Goal: Information Seeking & Learning: Find specific fact

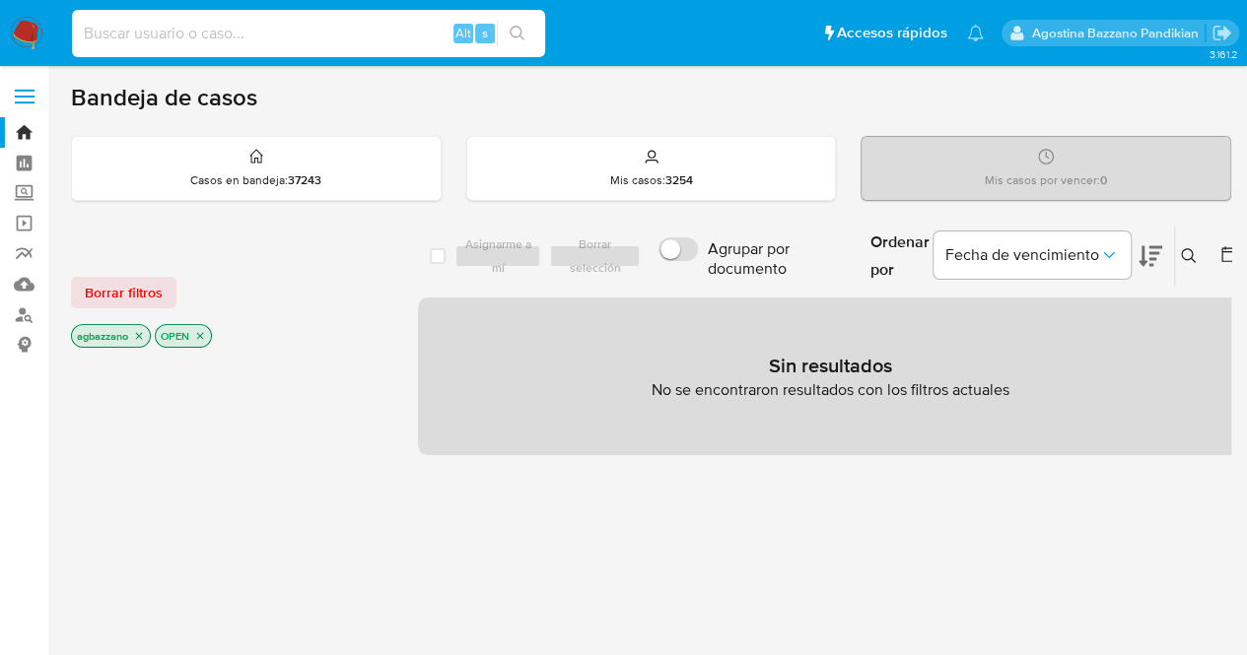
click at [347, 36] on input at bounding box center [308, 34] width 473 height 26
paste input "2660219063"
type input "2660219063"
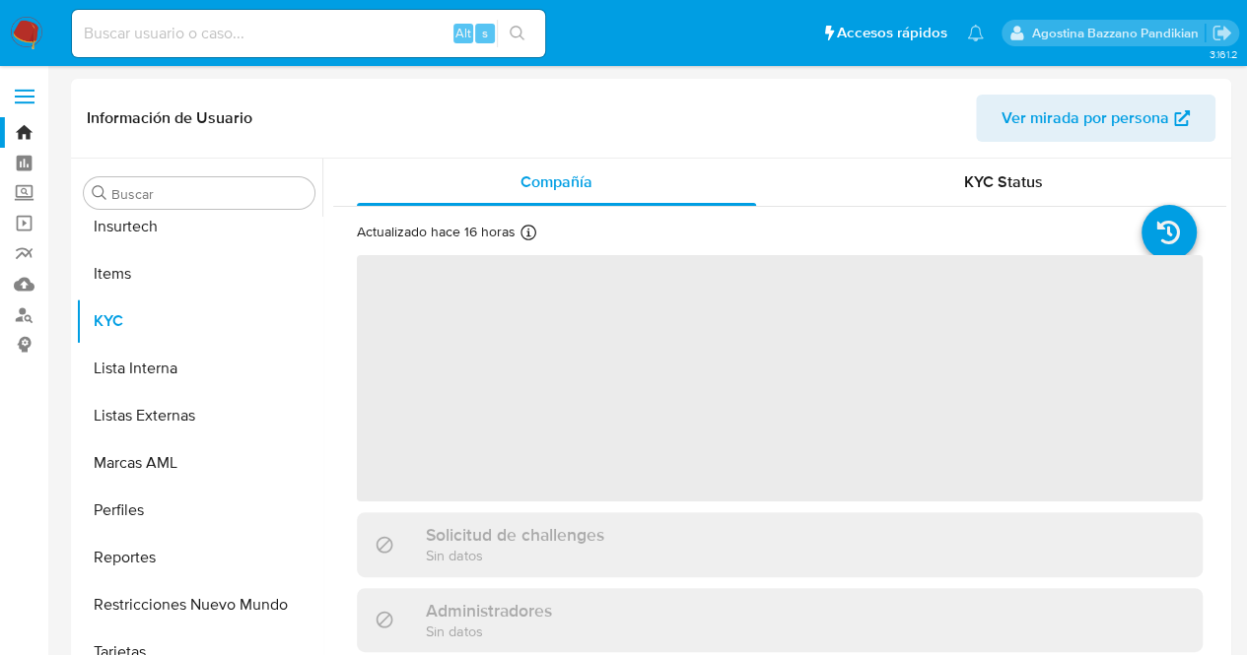
scroll to position [975, 0]
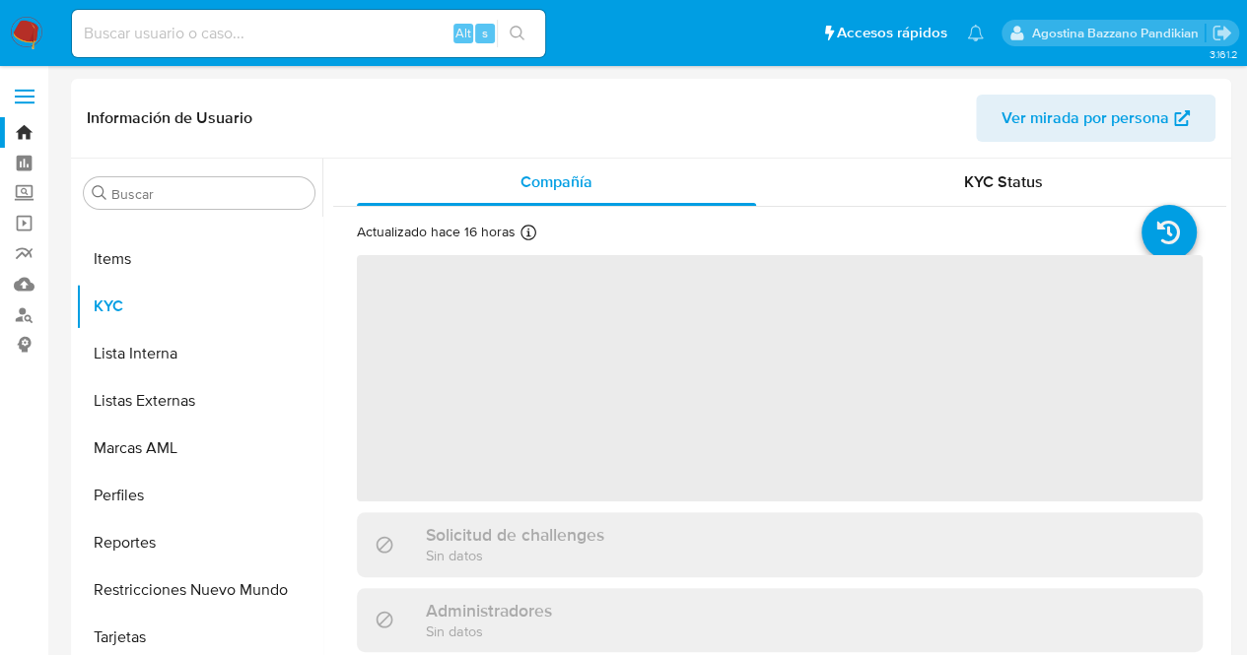
select select "10"
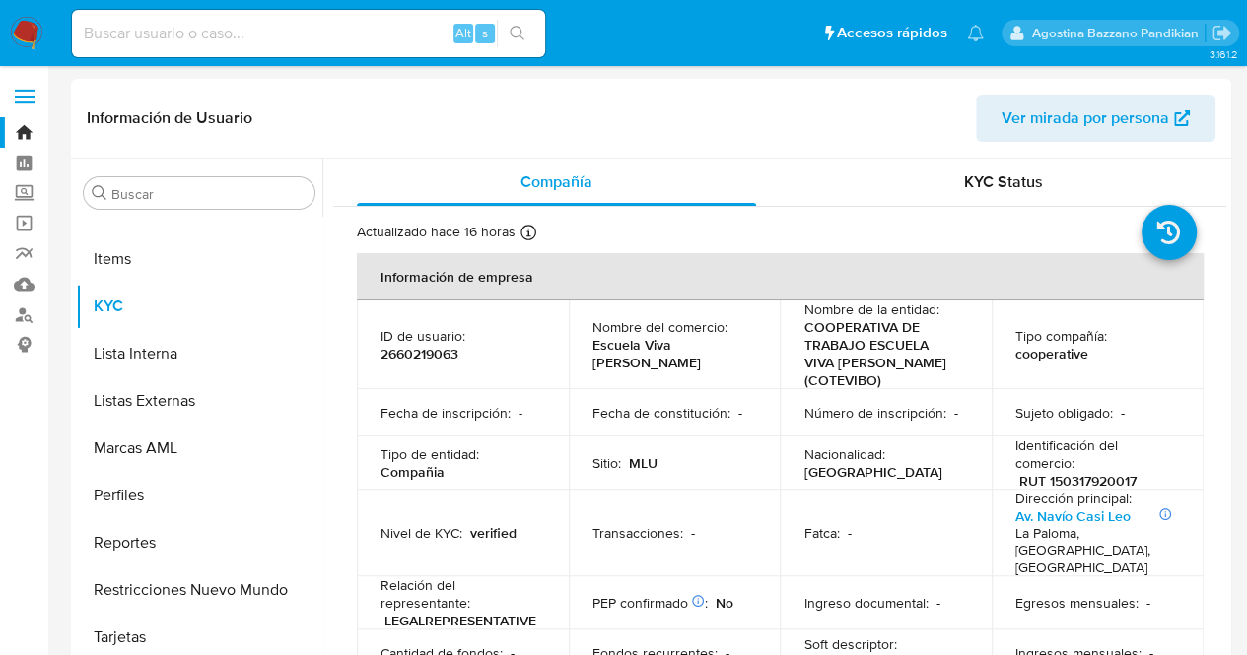
click at [322, 574] on div "Compañía KYC Status Actualizado hace 16 horas Creado: 05/09/2025 13:32:43 Actua…" at bounding box center [774, 411] width 904 height 505
click at [827, 459] on p "Nacionalidad :" at bounding box center [843, 454] width 81 height 18
click at [921, 163] on div "KYC Status" at bounding box center [1002, 182] width 399 height 47
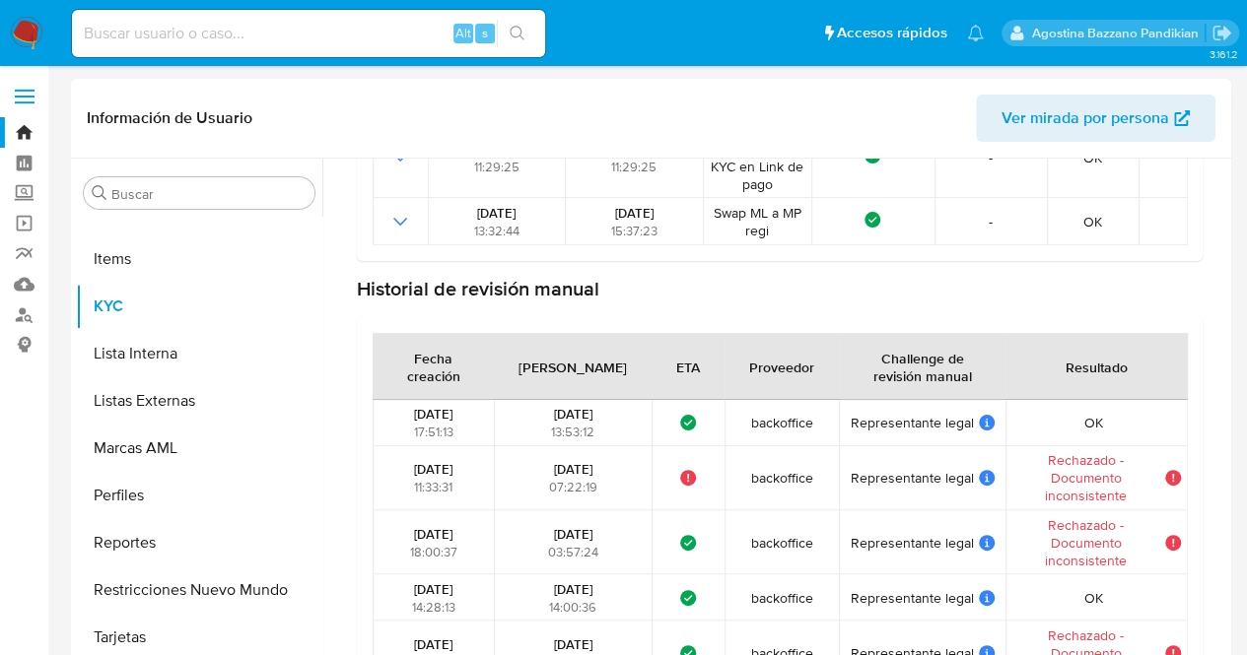
scroll to position [0, 0]
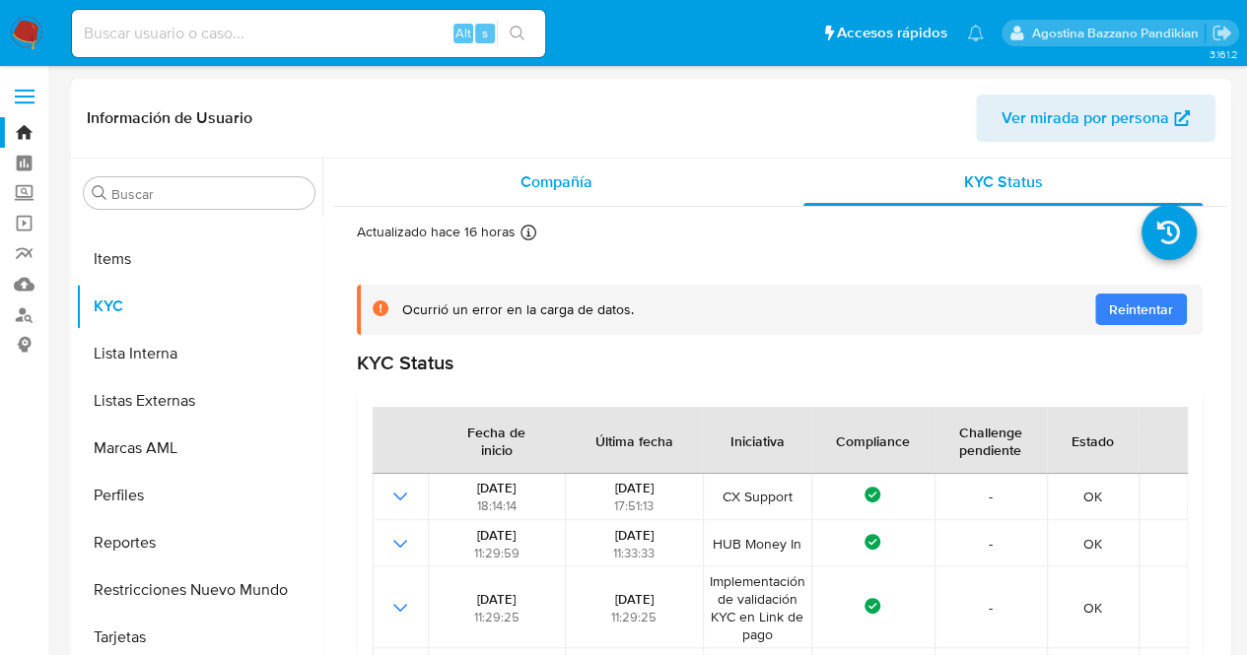
click at [546, 178] on span "Compañía" at bounding box center [556, 181] width 72 height 23
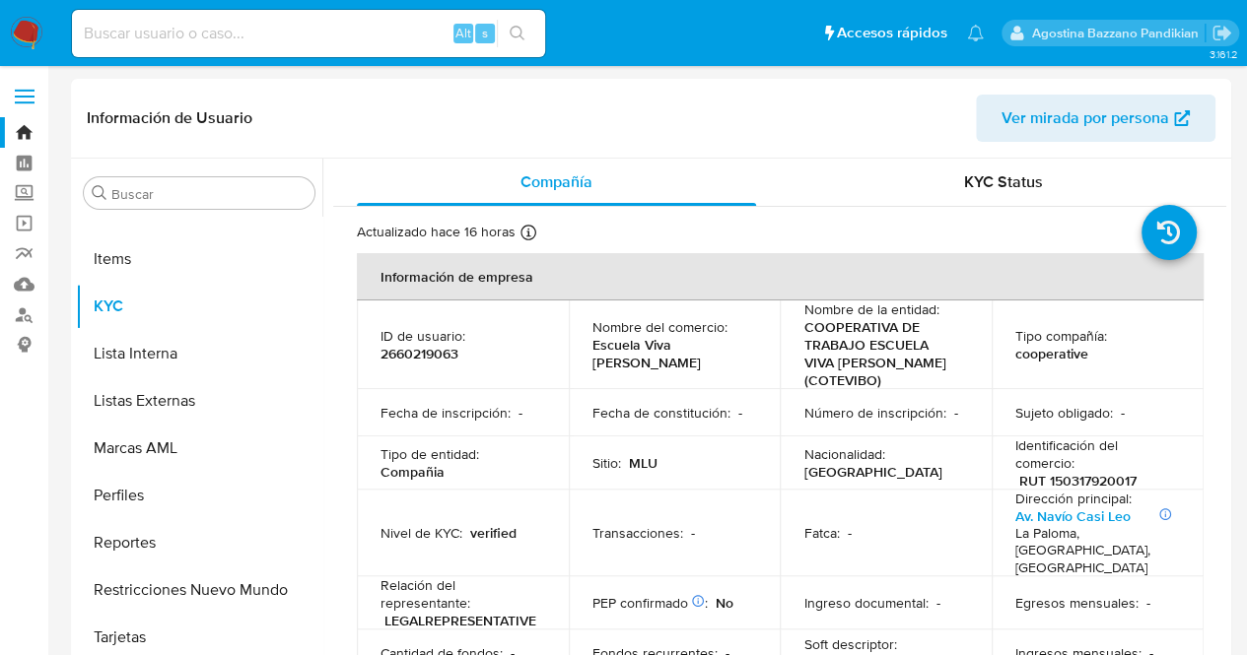
click at [679, 411] on p "Fecha de constitución :" at bounding box center [661, 413] width 138 height 18
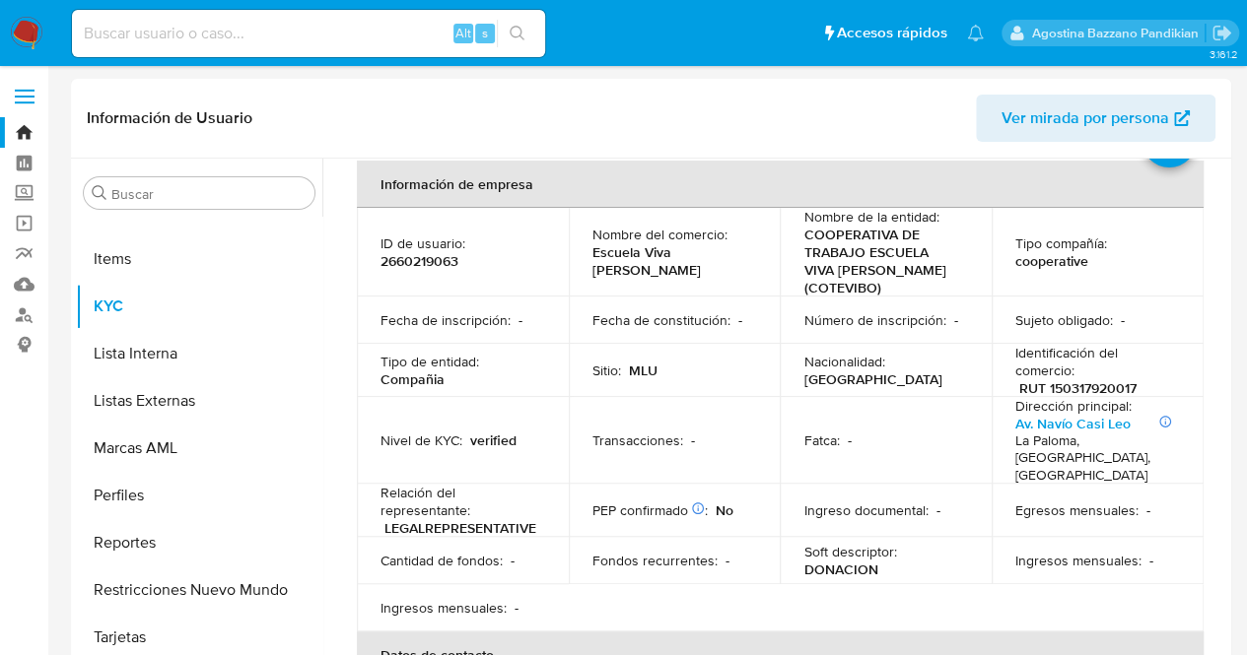
scroll to position [118, 0]
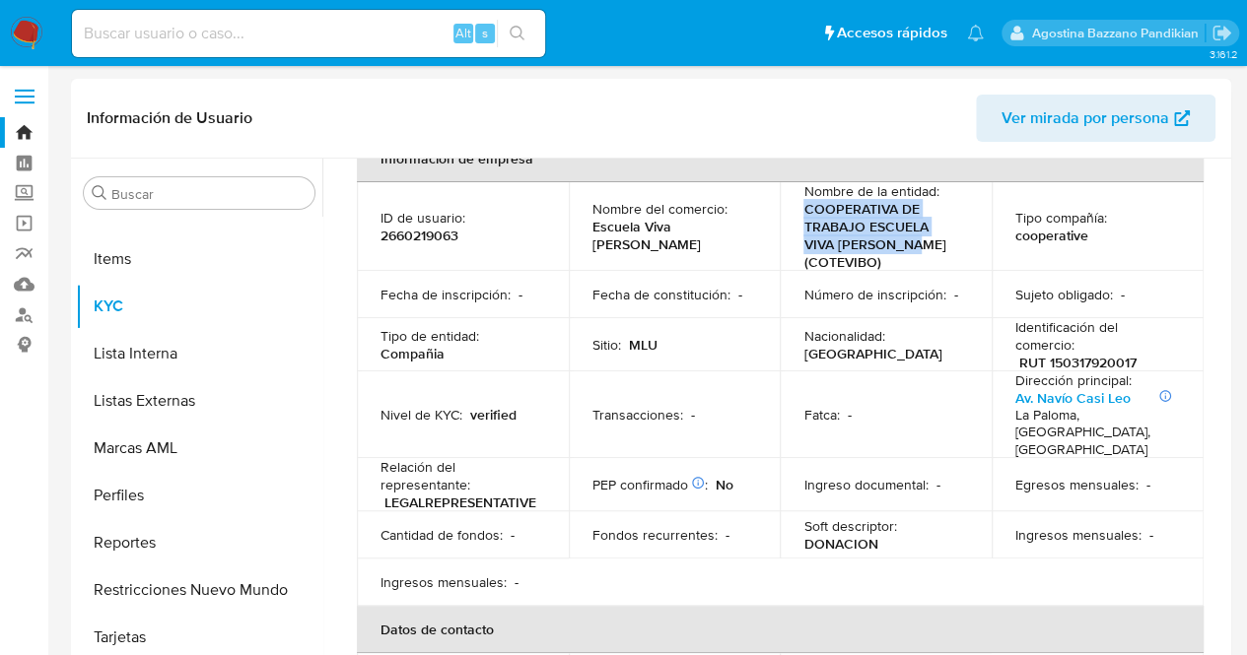
drag, startPoint x: 800, startPoint y: 210, endPoint x: 956, endPoint y: 247, distance: 160.1
click at [956, 247] on div "Nombre de la entidad : COOPERATIVA DE TRABAJO ESCUELA VIVA DEL BOSQUE (COTEVIBO)" at bounding box center [885, 226] width 165 height 89
copy p "COOPERATIVA DE TRABAJO ESCUELA VIVA DEL BOSQUE (COTEVIBO)"
drag, startPoint x: 1226, startPoint y: 237, endPoint x: 1202, endPoint y: 437, distance: 200.5
click at [1206, 481] on div "Buscar Anticipos de dinero Aprobadores Aprobados Archivos adjuntos CBT Cruces y…" at bounding box center [651, 411] width 1160 height 505
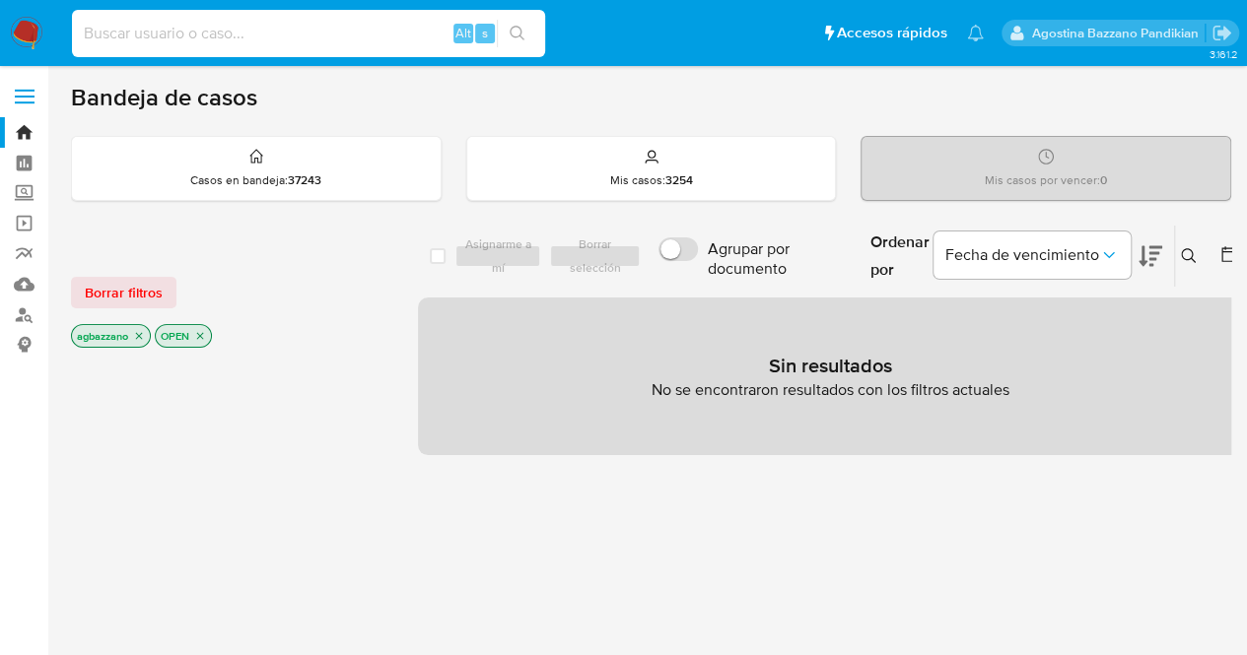
click at [270, 38] on input at bounding box center [308, 34] width 473 height 26
paste input "2720334595"
type input "2720334595"
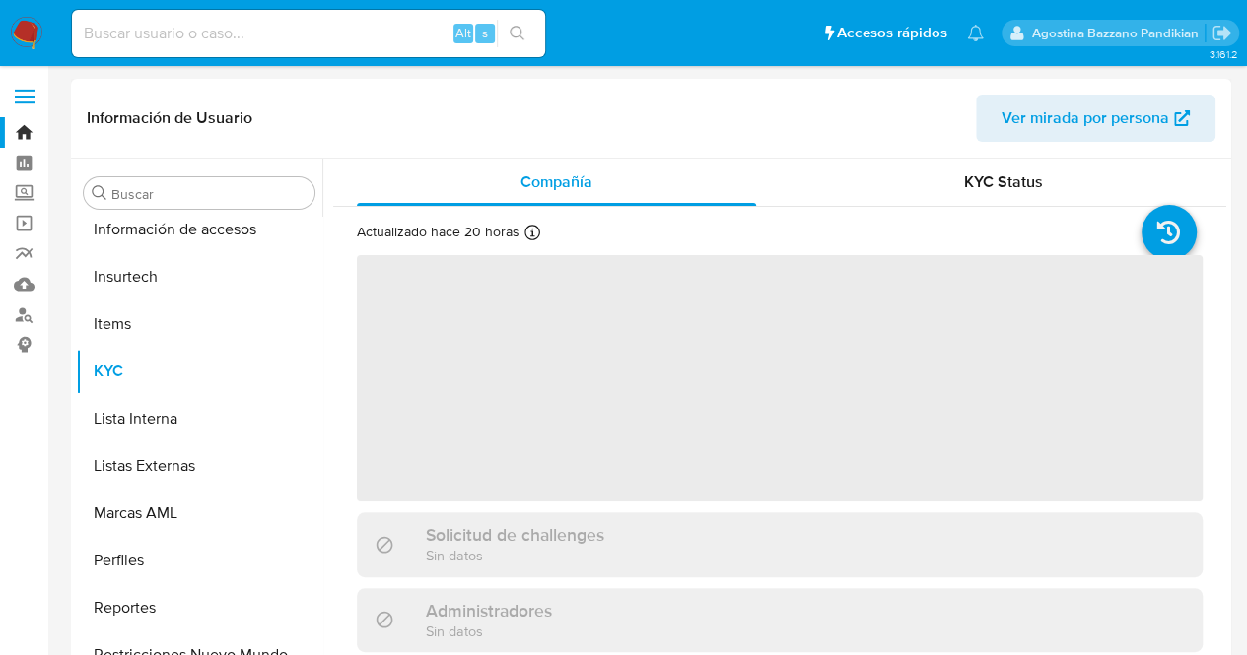
scroll to position [975, 0]
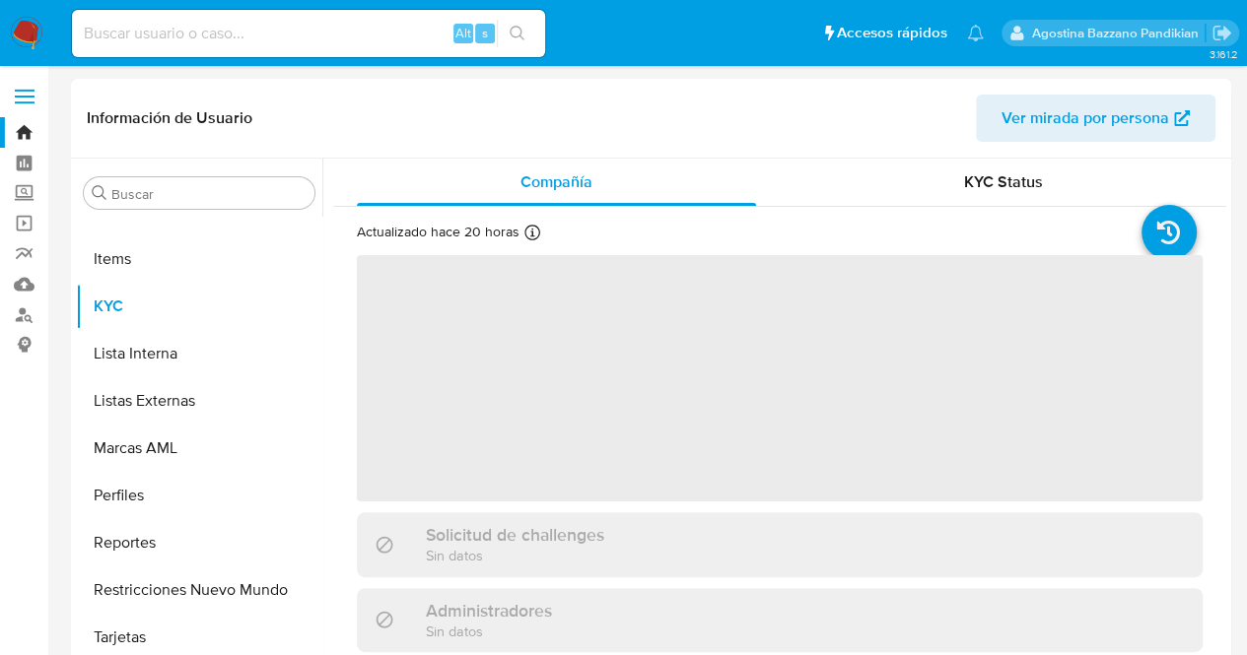
select select "10"
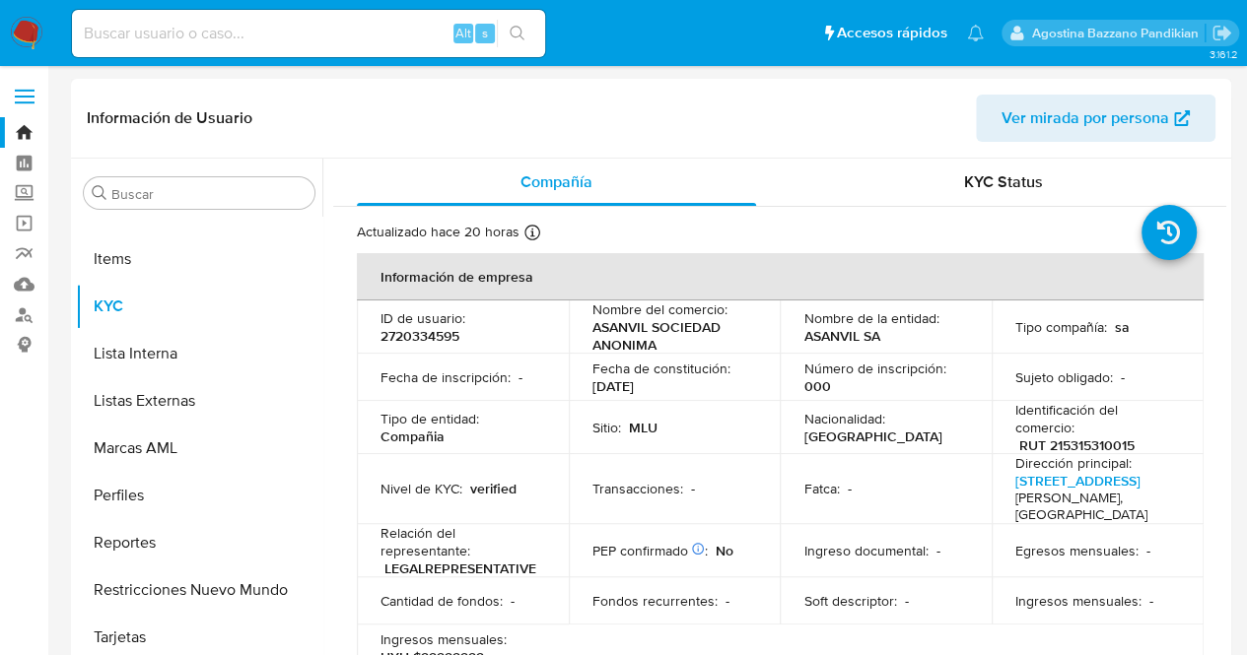
click at [788, 373] on td "Número de inscripción : 000" at bounding box center [885, 377] width 212 height 47
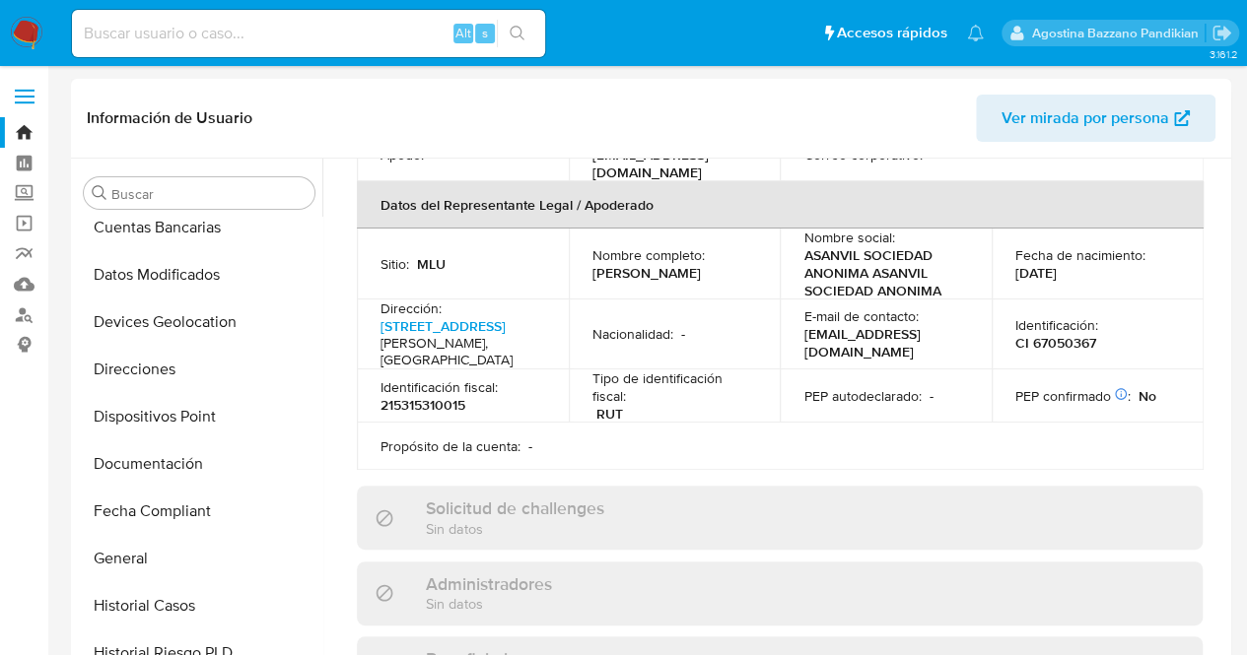
scroll to position [351, 0]
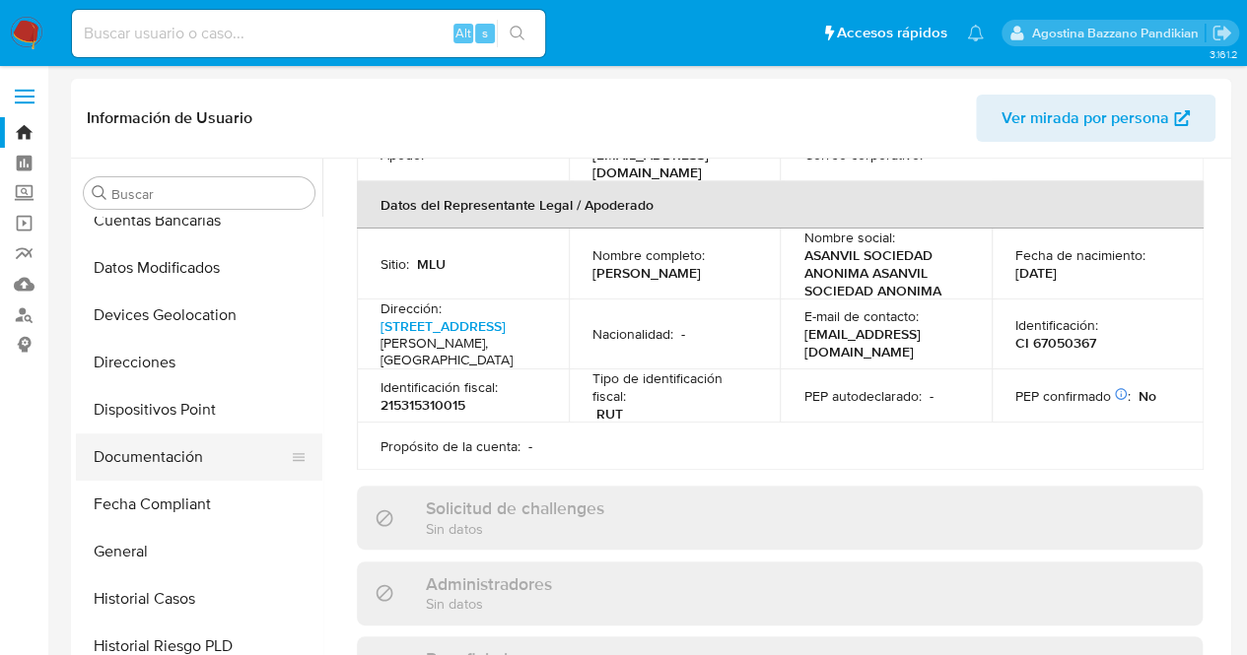
click at [142, 459] on button "Documentación" at bounding box center [191, 457] width 231 height 47
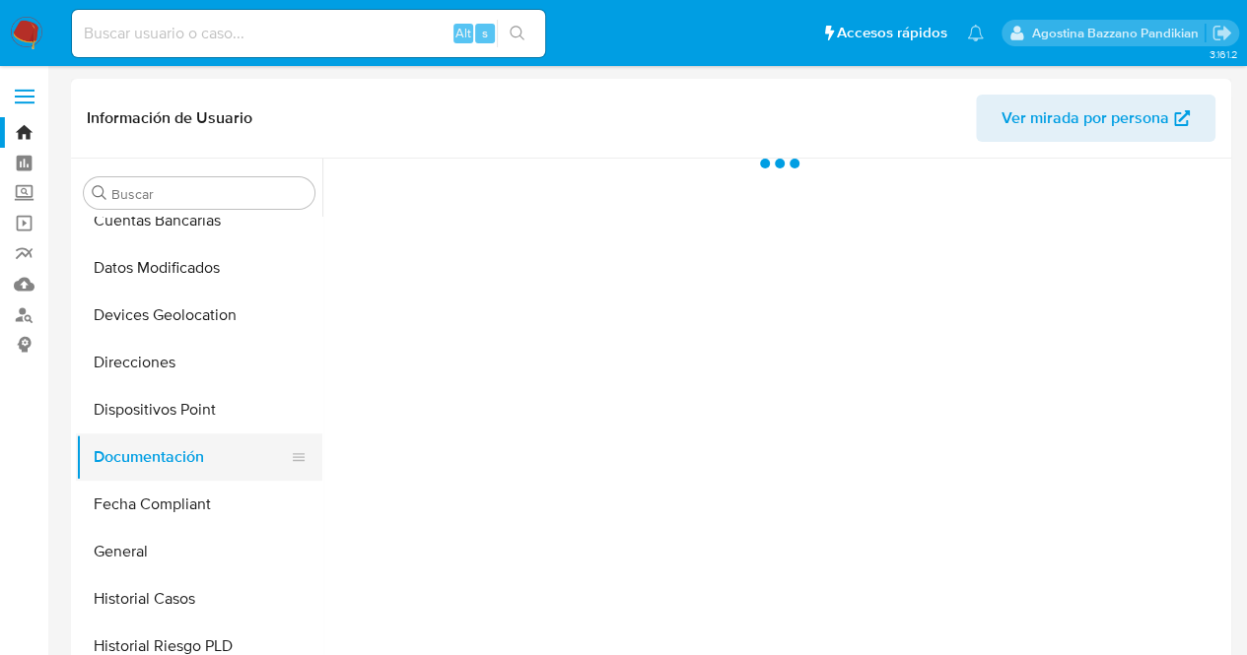
scroll to position [0, 0]
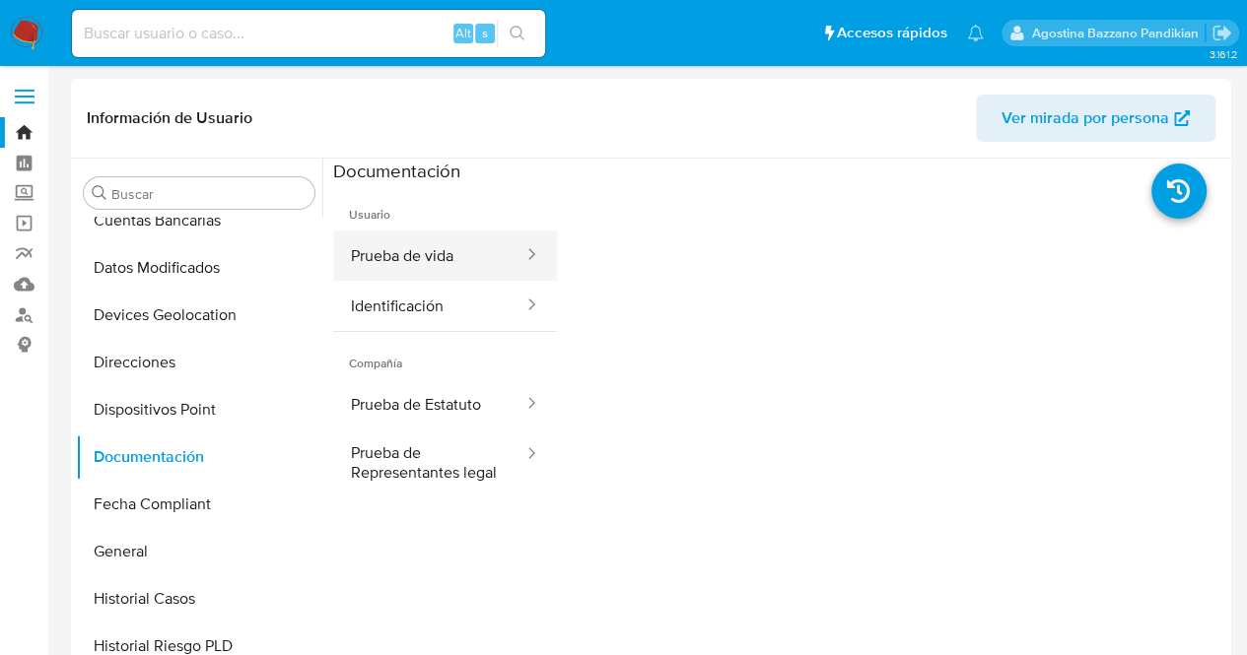
click at [469, 239] on button "Prueba de vida" at bounding box center [429, 256] width 192 height 50
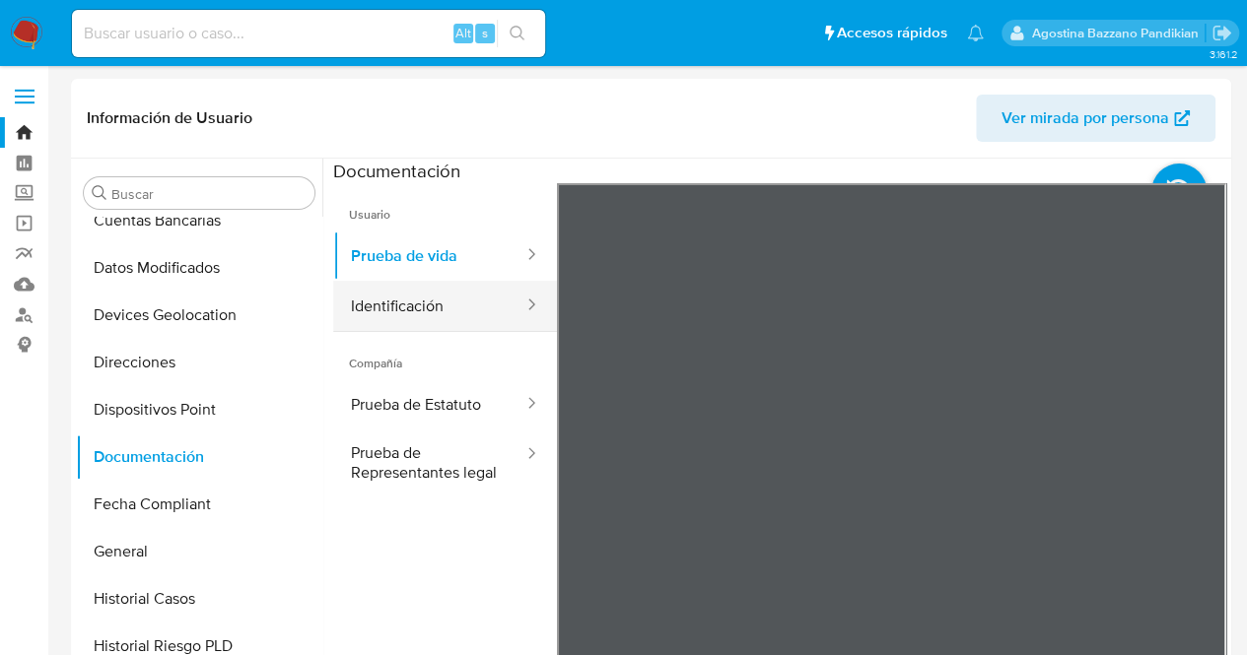
click at [448, 312] on button "Identificación" at bounding box center [429, 306] width 192 height 50
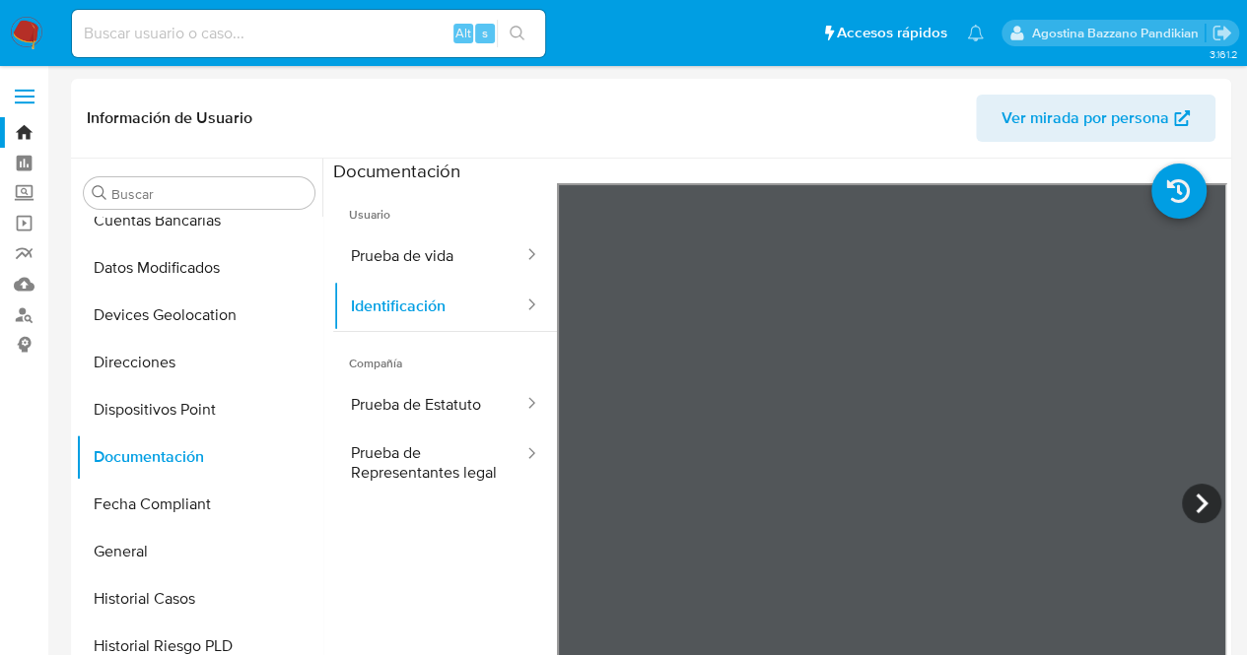
click at [1206, 514] on icon at bounding box center [1201, 503] width 39 height 39
click at [589, 496] on icon at bounding box center [581, 503] width 39 height 39
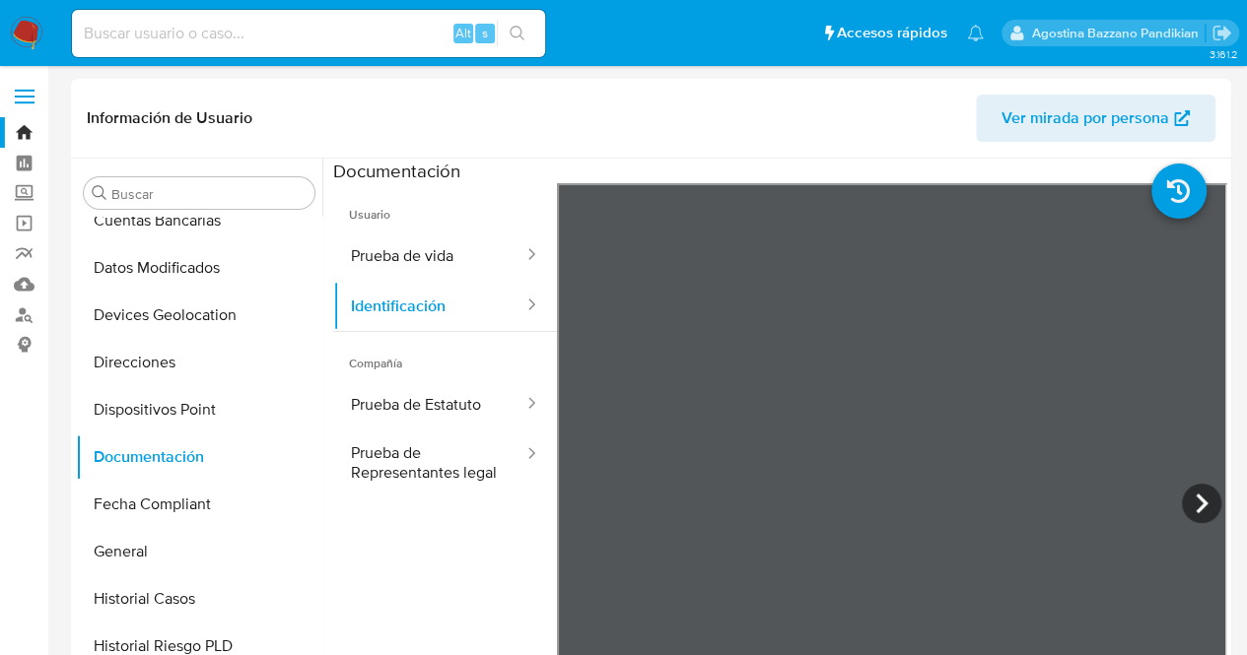
click at [419, 398] on button "Prueba de Estatuto" at bounding box center [429, 404] width 192 height 50
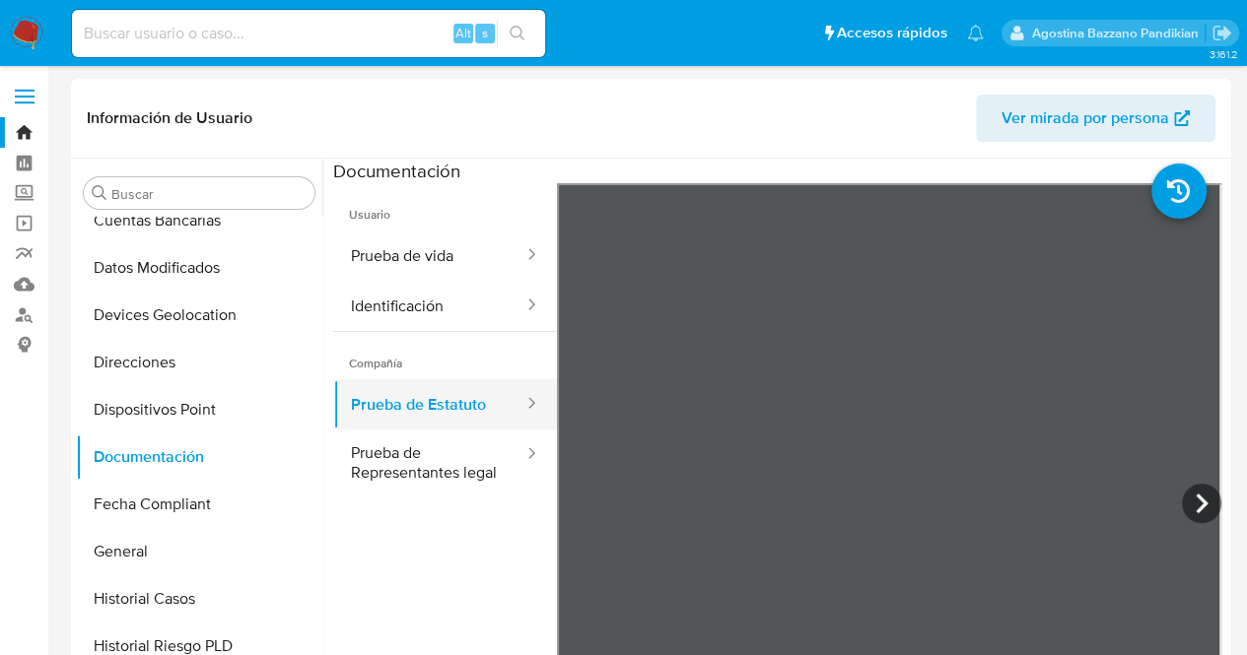
click at [451, 425] on button "Prueba de Estatuto" at bounding box center [429, 404] width 192 height 50
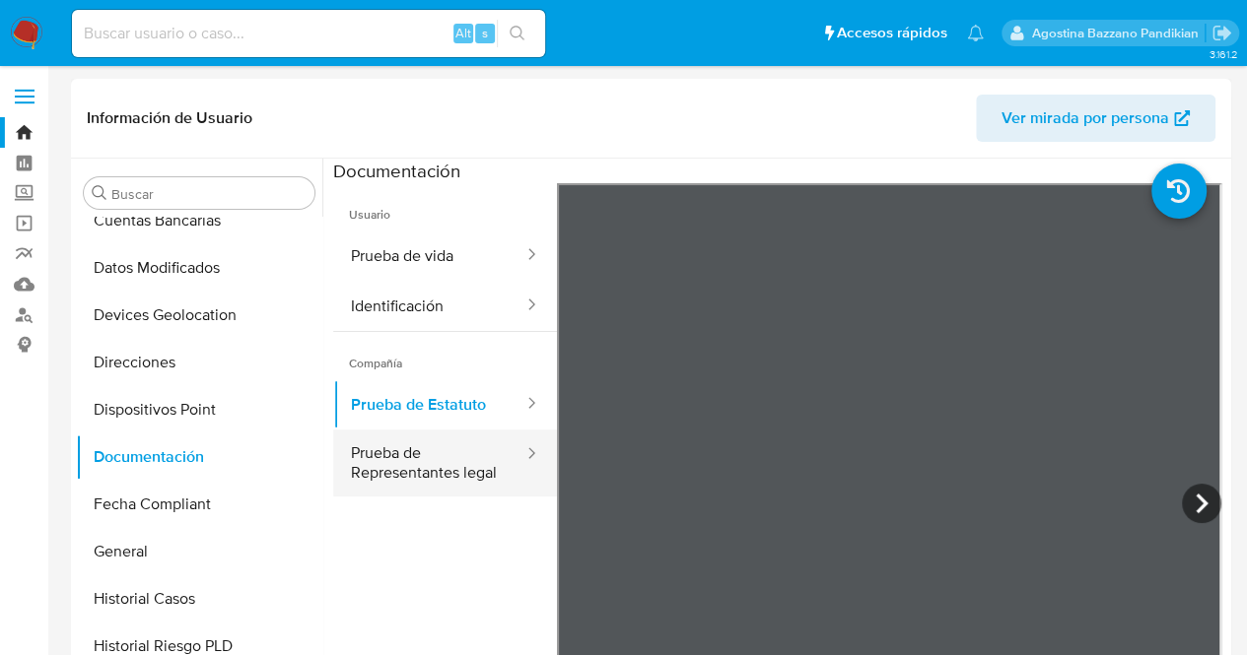
click at [473, 450] on button "Prueba de Representantes legal" at bounding box center [429, 463] width 192 height 67
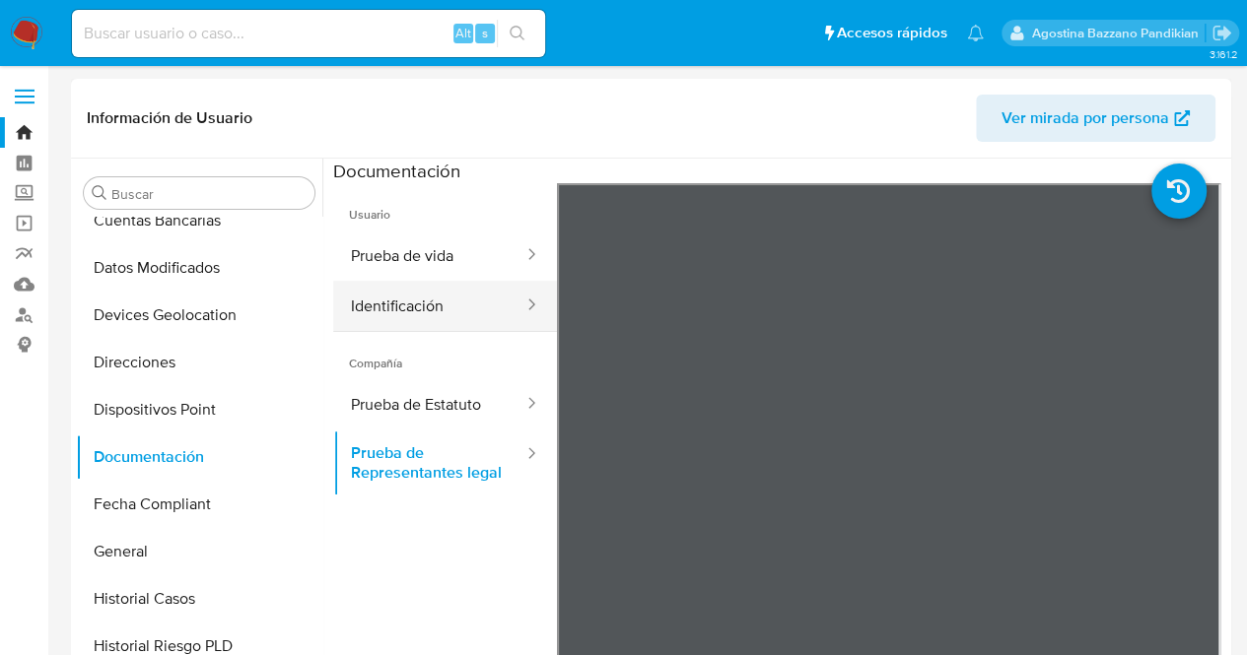
click at [431, 308] on button "Identificación" at bounding box center [429, 306] width 192 height 50
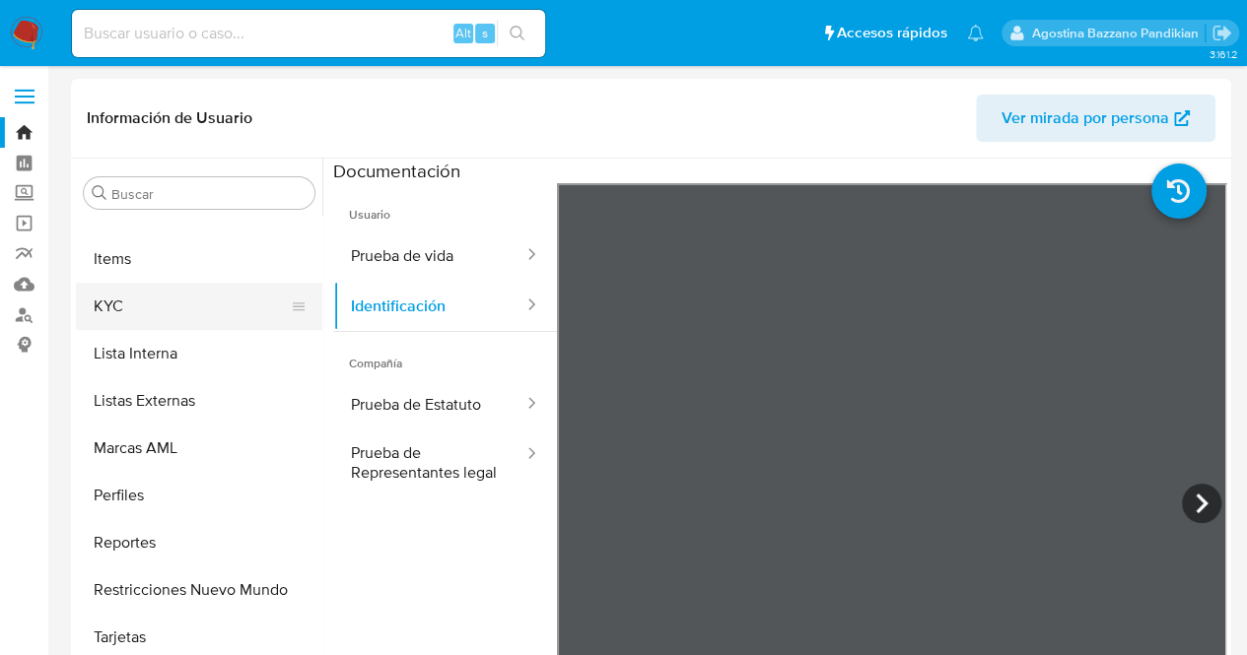
click at [114, 302] on button "KYC" at bounding box center [191, 306] width 231 height 47
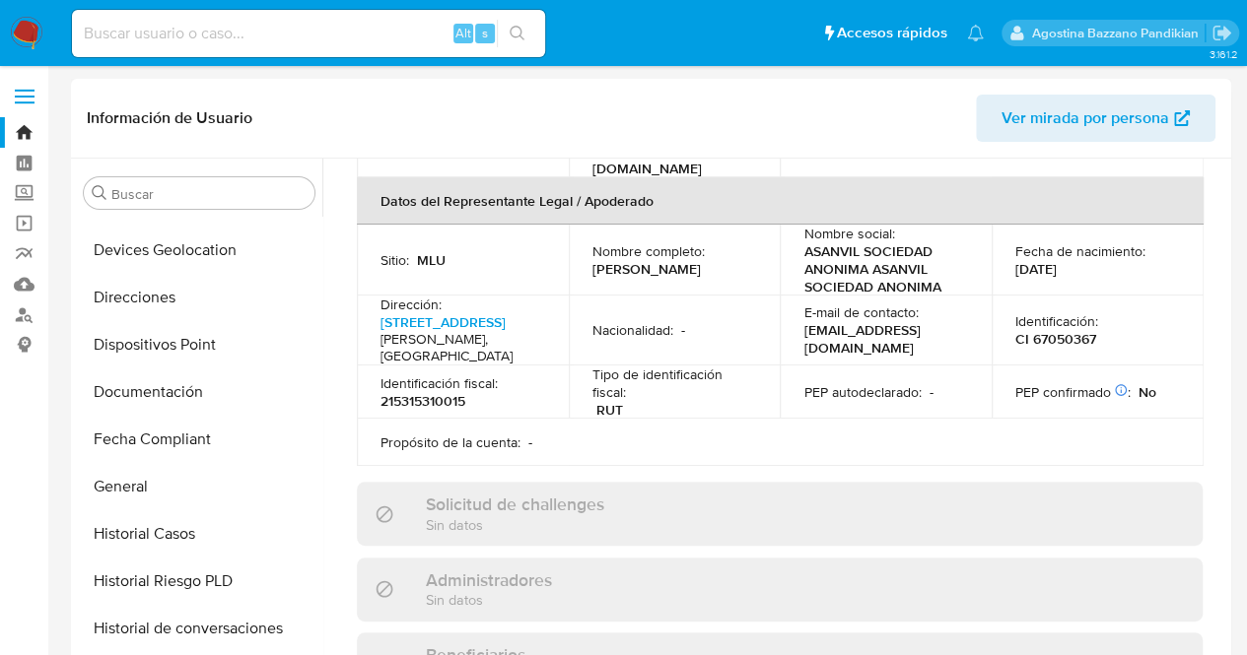
scroll to position [420, 0]
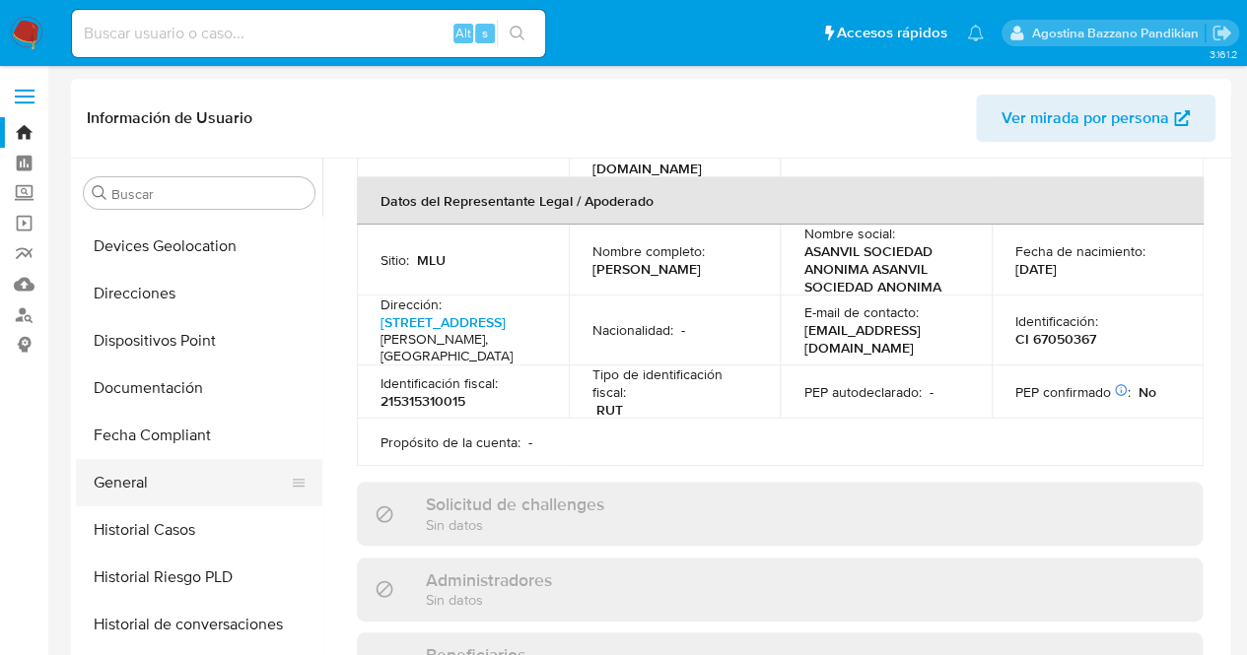
click at [130, 486] on button "General" at bounding box center [191, 482] width 231 height 47
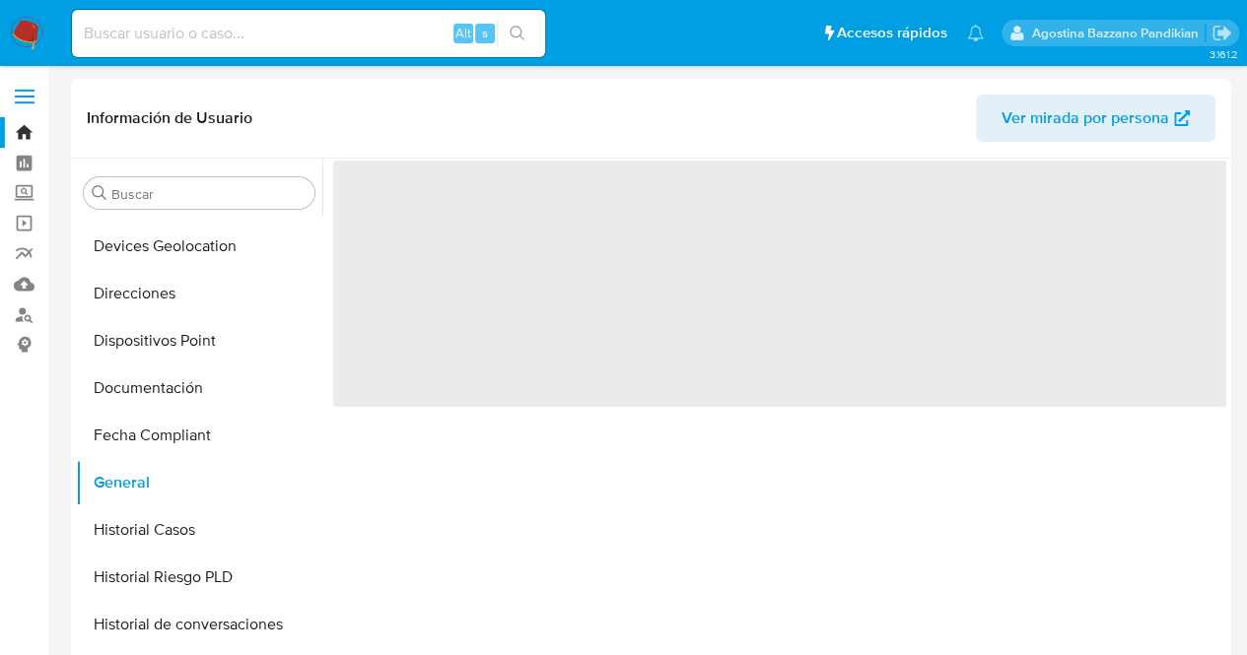
scroll to position [0, 0]
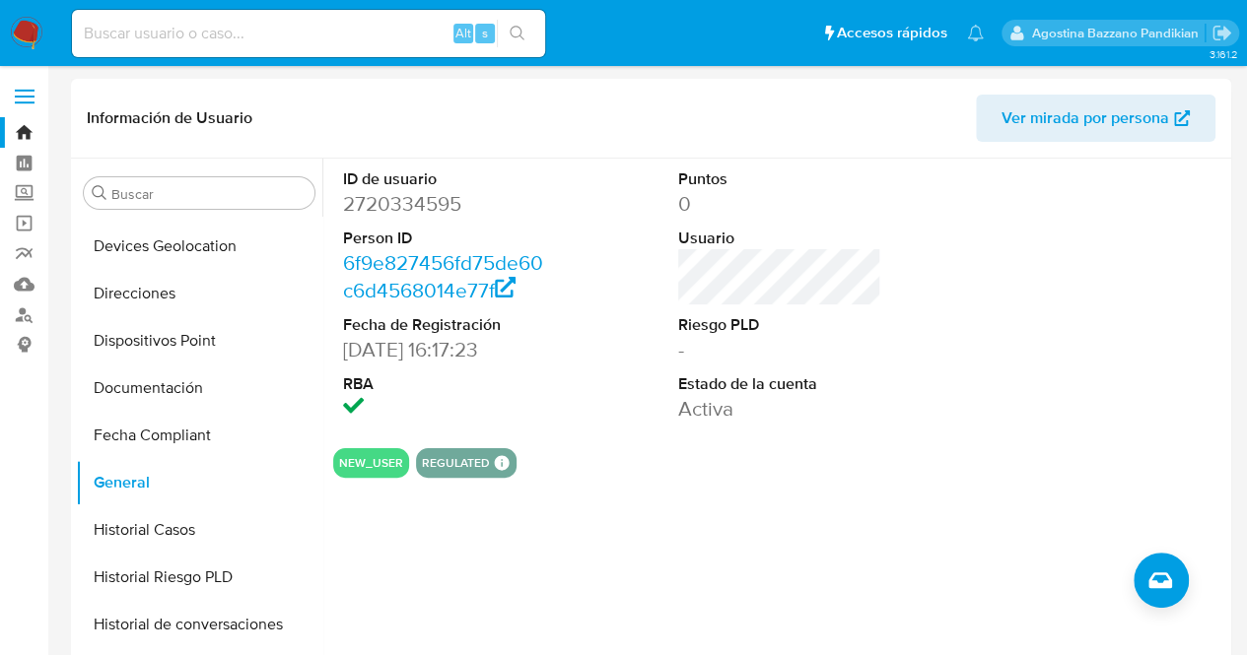
click at [493, 435] on section "ID de usuario 2720334595 Person ID 6f9e827456fd75de60c6d4568014e77f Fecha de Re…" at bounding box center [779, 318] width 893 height 319
click at [382, 206] on dd "2720334595" at bounding box center [445, 204] width 204 height 28
copy dd "2720334595"
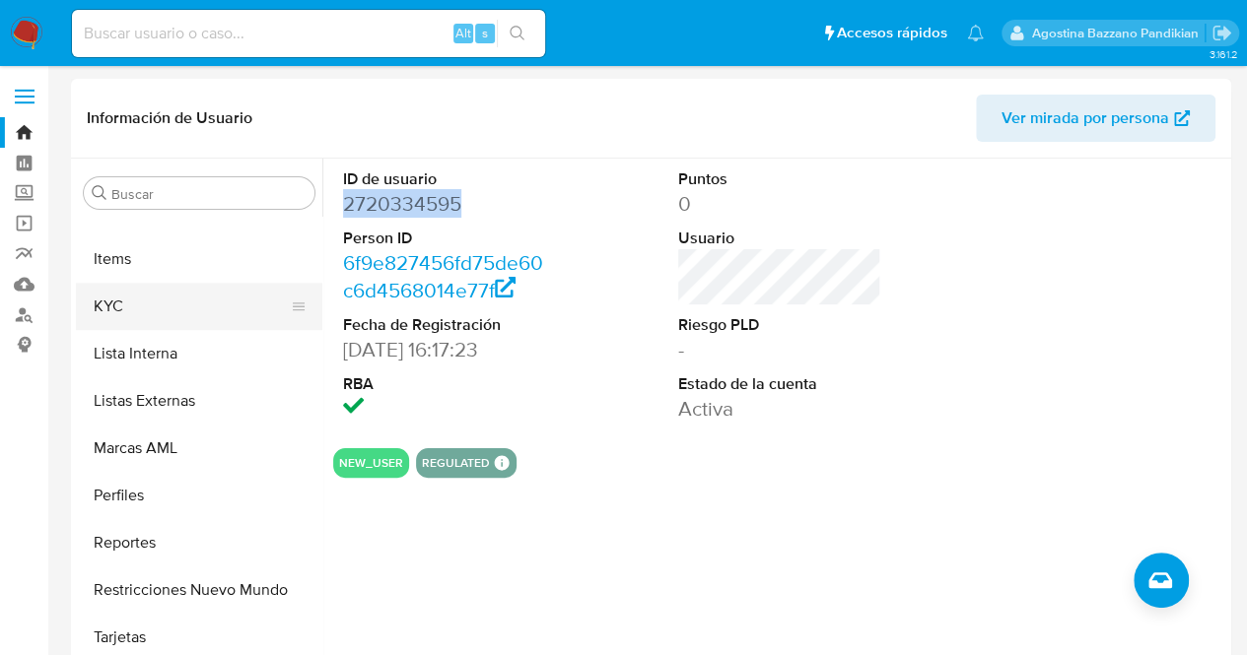
click at [176, 320] on button "KYC" at bounding box center [191, 306] width 231 height 47
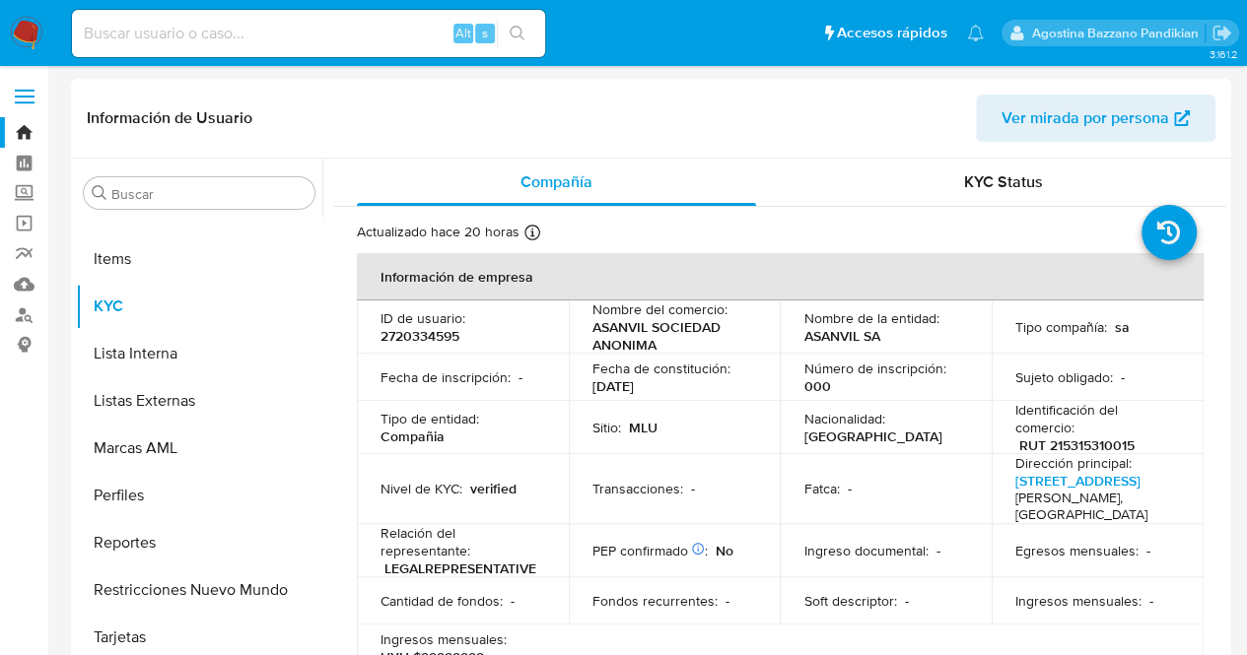
click at [1076, 446] on p "RUT 215315310015" at bounding box center [1076, 446] width 115 height 18
drag, startPoint x: 783, startPoint y: 337, endPoint x: 889, endPoint y: 340, distance: 105.5
click at [889, 340] on td "Nombre de la entidad : ASANVIL SA" at bounding box center [885, 327] width 212 height 53
copy p "ASANVIL SA"
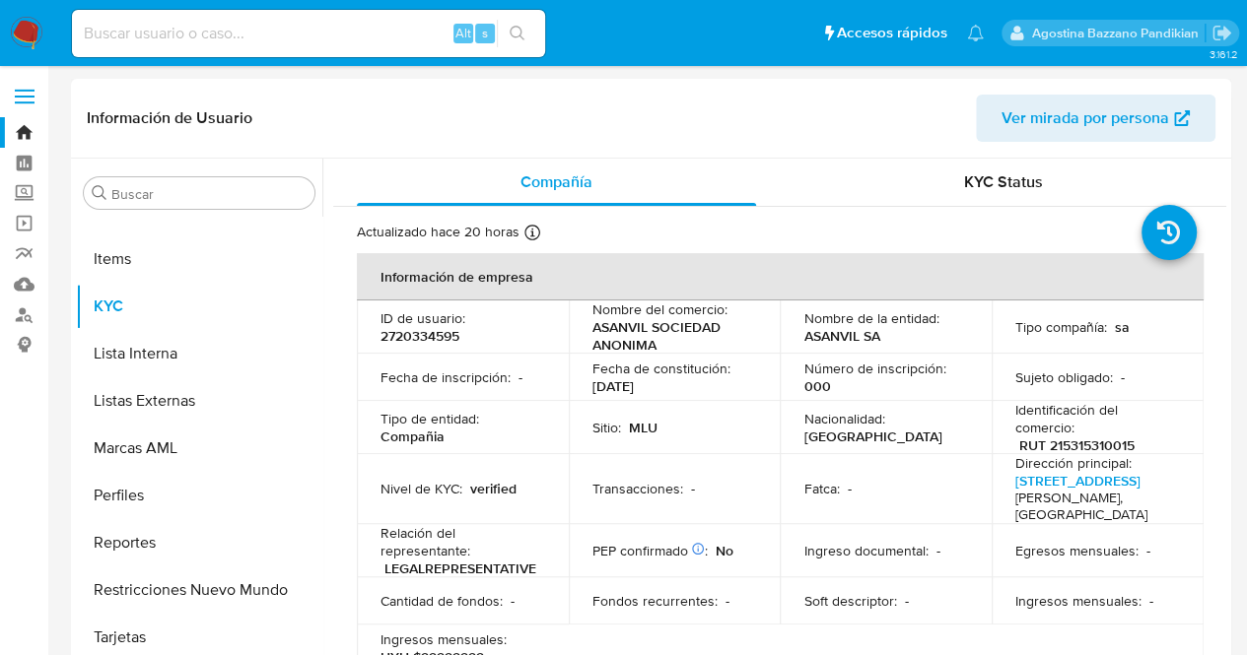
drag, startPoint x: 1010, startPoint y: 440, endPoint x: 1149, endPoint y: 434, distance: 139.1
click at [1149, 434] on div "Identificación del comercio : RUT 215315310015" at bounding box center [1097, 427] width 165 height 53
drag, startPoint x: 1013, startPoint y: 445, endPoint x: 1133, endPoint y: 446, distance: 120.2
click at [1133, 446] on div "Identificación del comercio : RUT 215315310015" at bounding box center [1097, 427] width 165 height 53
copy p "RUT 215315310015"
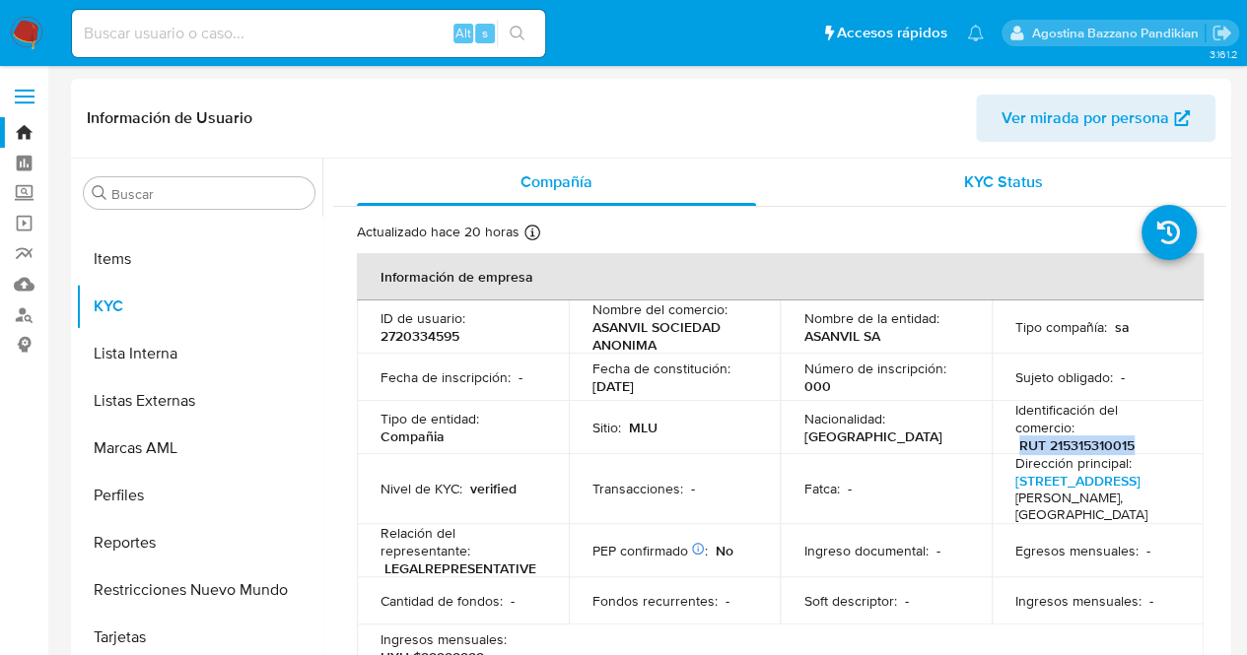
click at [951, 202] on div "KYC Status" at bounding box center [1002, 182] width 399 height 47
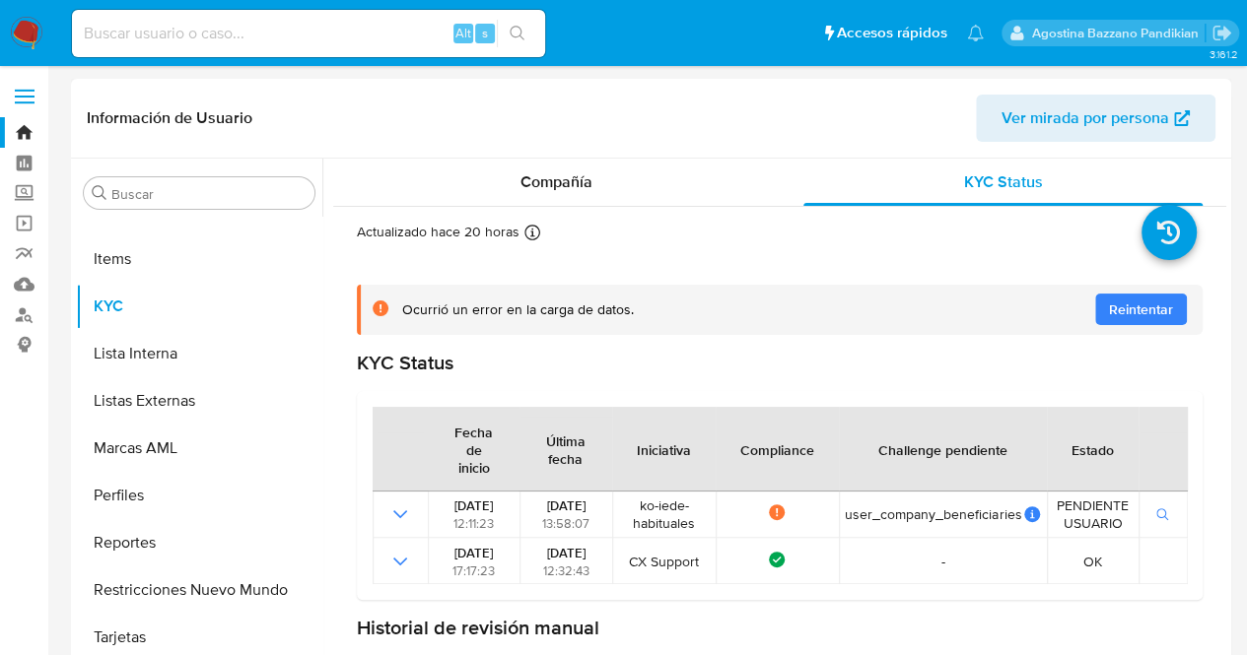
scroll to position [200, 0]
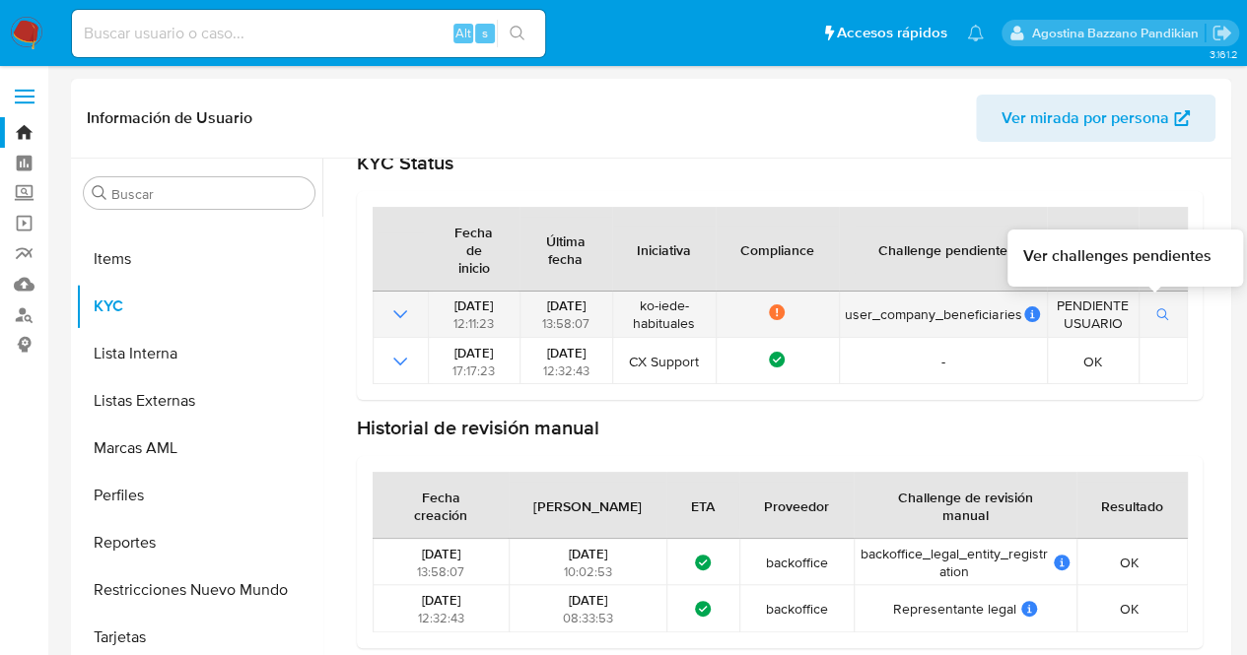
click at [1156, 306] on span "button" at bounding box center [1163, 314] width 14 height 20
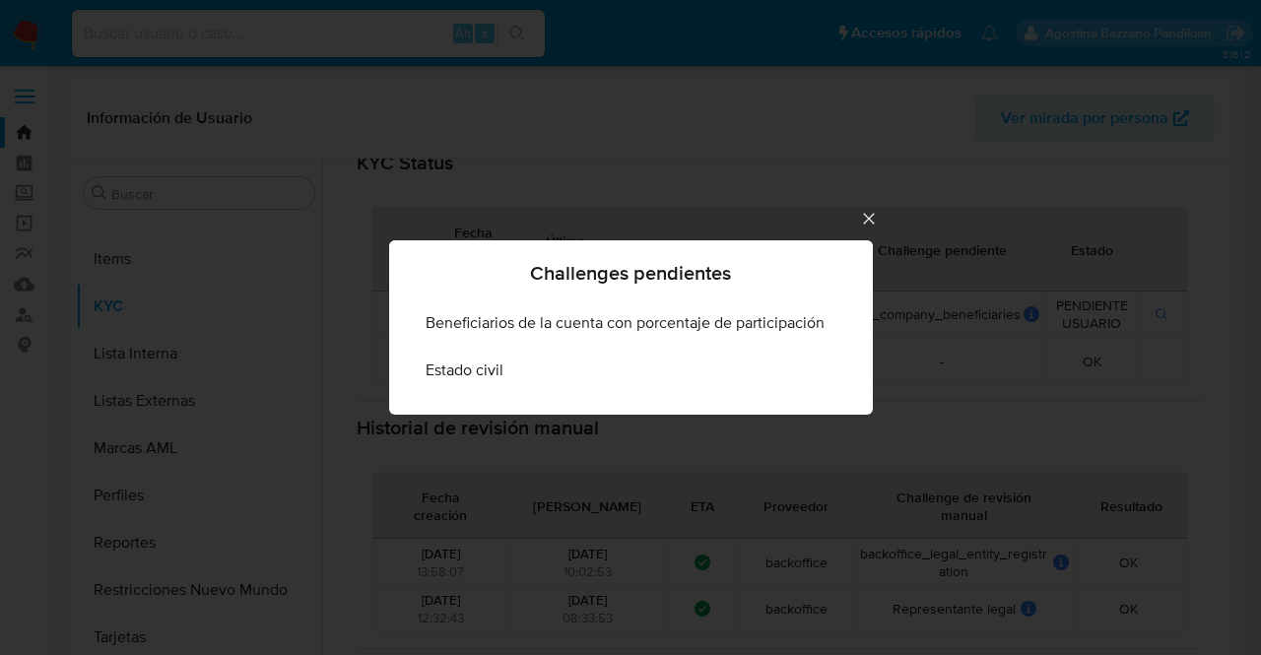
click at [867, 220] on icon "Cerrar" at bounding box center [868, 218] width 11 height 11
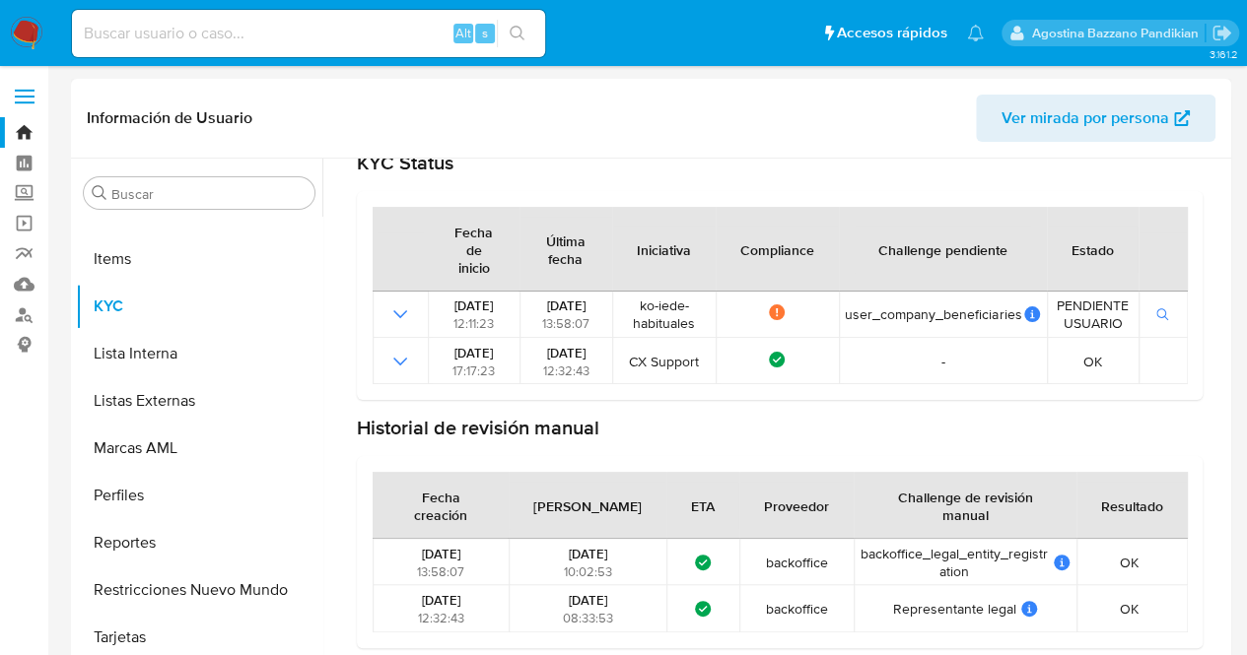
scroll to position [802, 0]
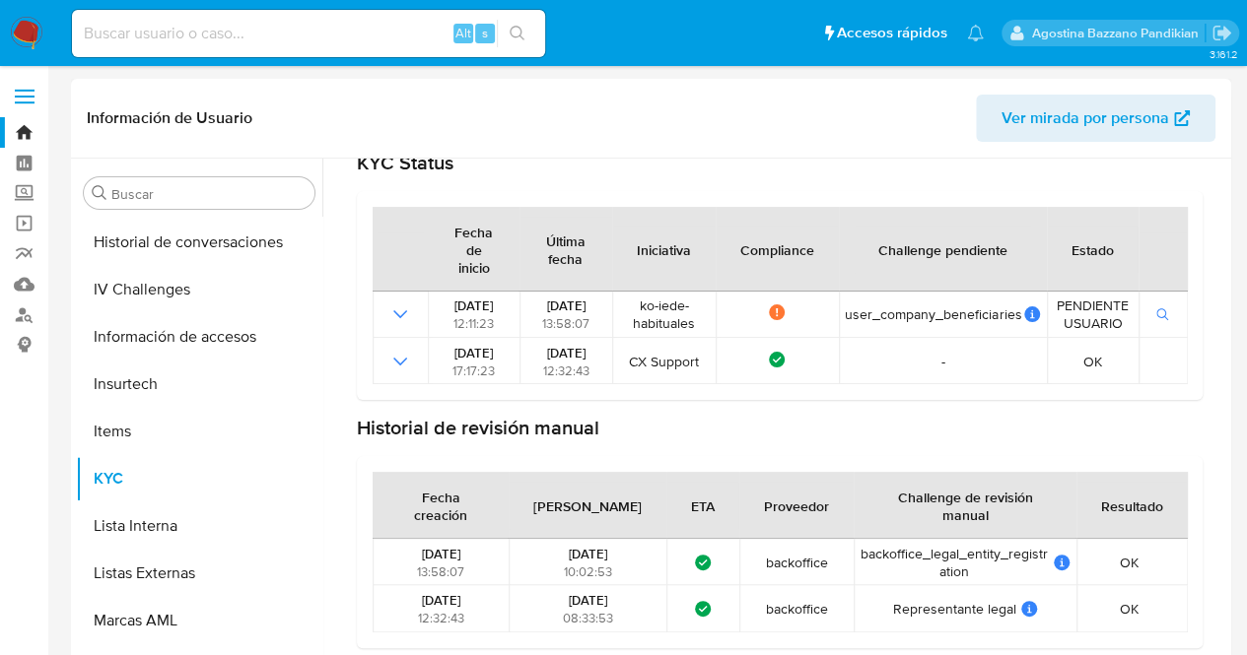
click at [1226, 347] on div "Buscar Anticipos de dinero Aprobadores Aprobados Archivos adjuntos CBT Cruces y…" at bounding box center [651, 411] width 1160 height 505
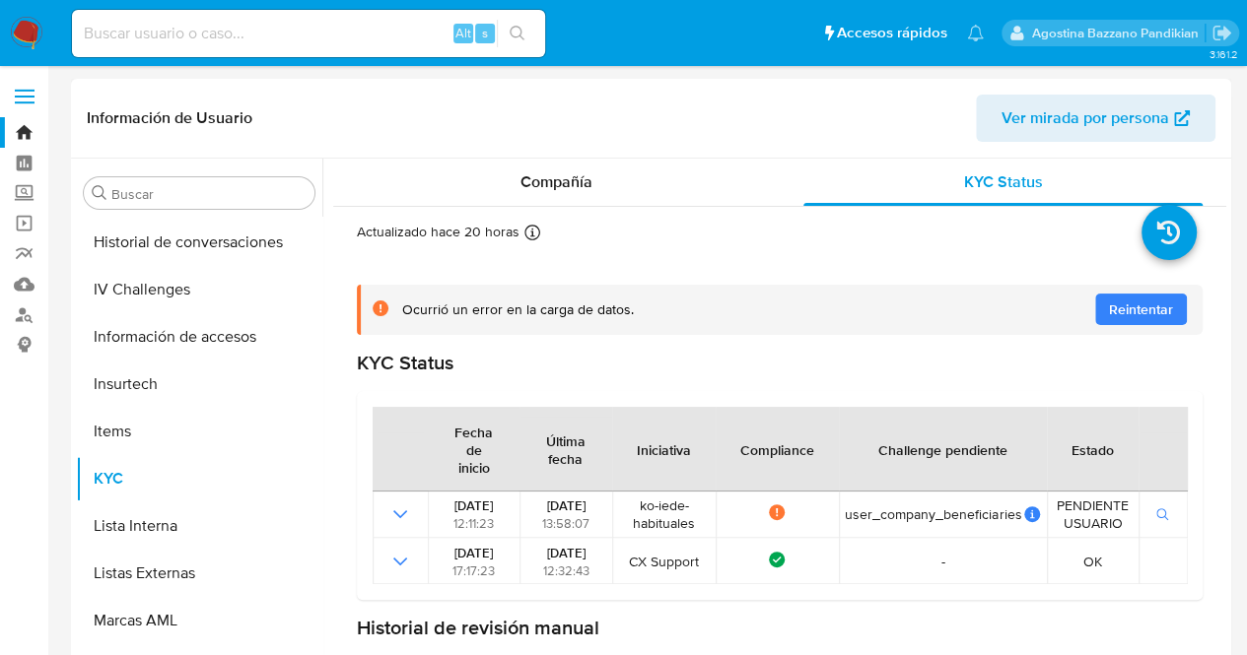
click at [436, 220] on div "Actualizado hace 20 horas Creado: [DATE] 11:09:54 Actualizado: [DATE] 14:02:54" at bounding box center [779, 535] width 893 height 657
click at [434, 184] on div "Compañía" at bounding box center [556, 182] width 399 height 47
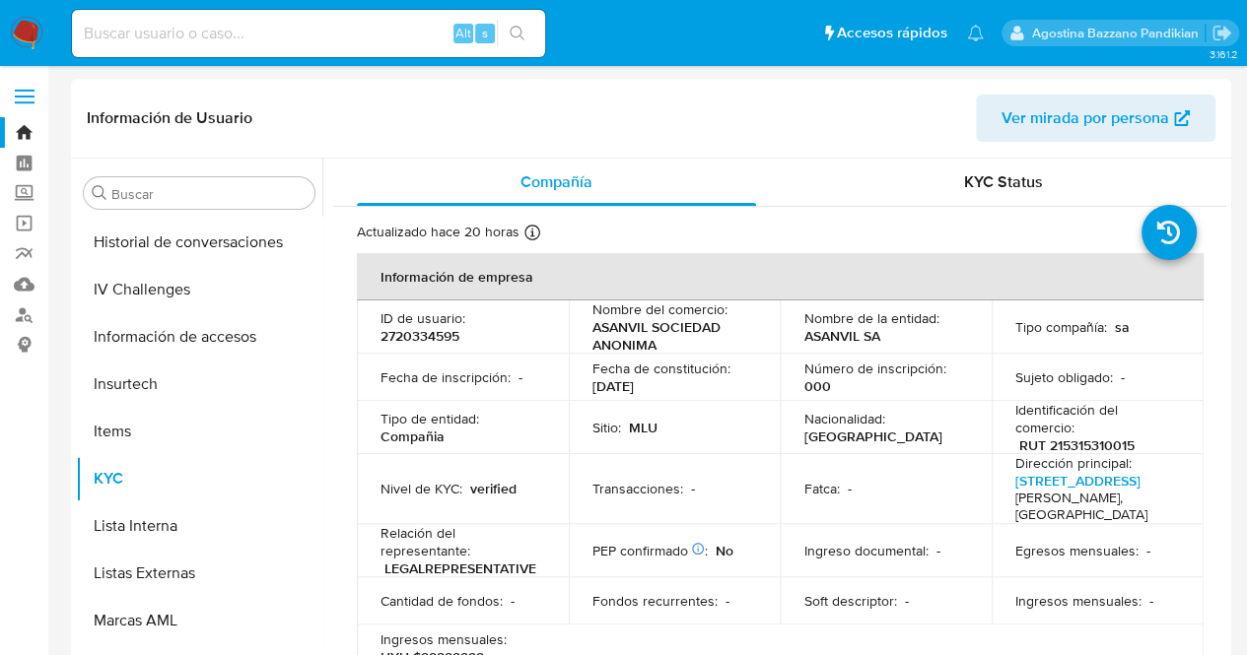
click at [436, 328] on p "2720334595" at bounding box center [419, 336] width 79 height 18
copy p "2720334595"
